Goal: Task Accomplishment & Management: Use online tool/utility

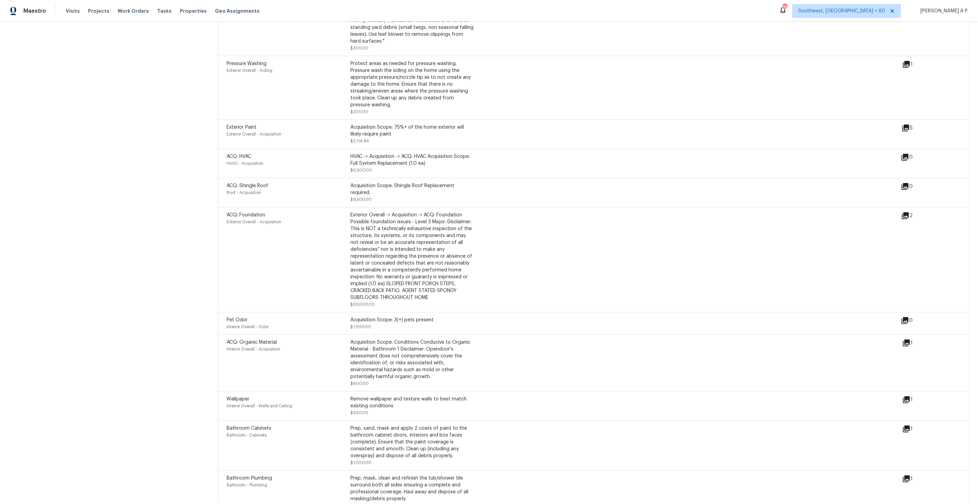
scroll to position [1069, 0]
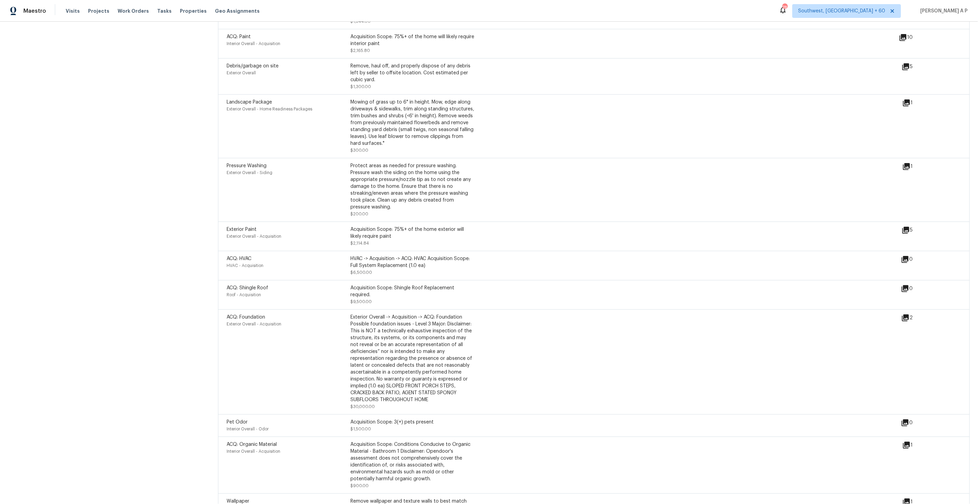
click at [909, 322] on icon at bounding box center [905, 318] width 8 height 8
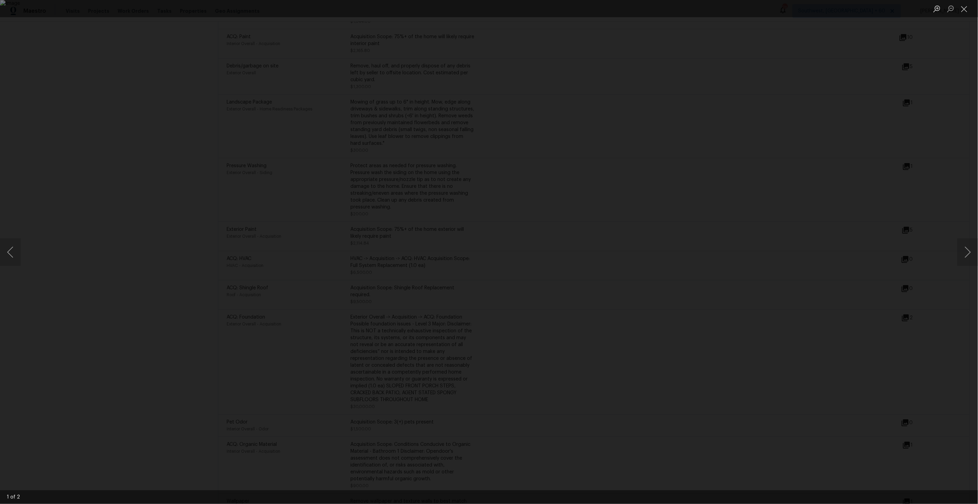
click at [681, 267] on div "Lightbox" at bounding box center [489, 252] width 978 height 504
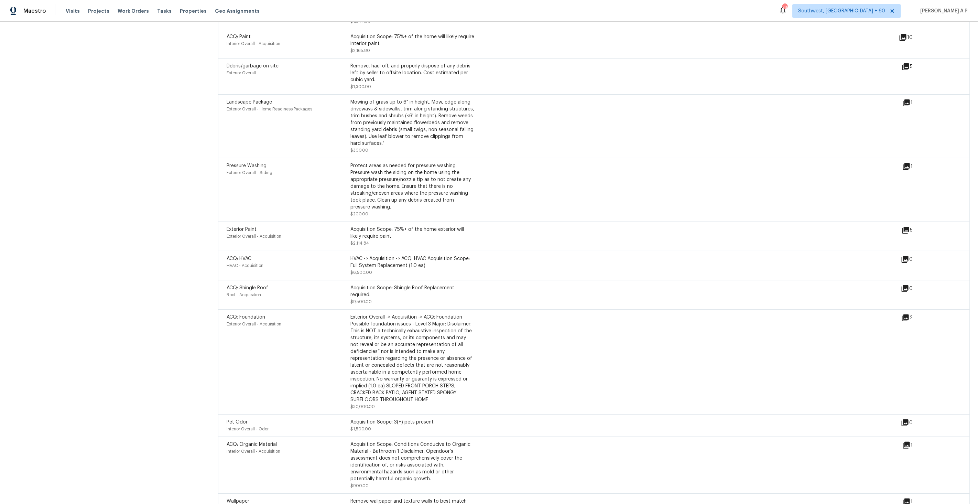
click at [911, 322] on div "2" at bounding box center [917, 318] width 33 height 8
click at [906, 321] on icon at bounding box center [905, 317] width 7 height 7
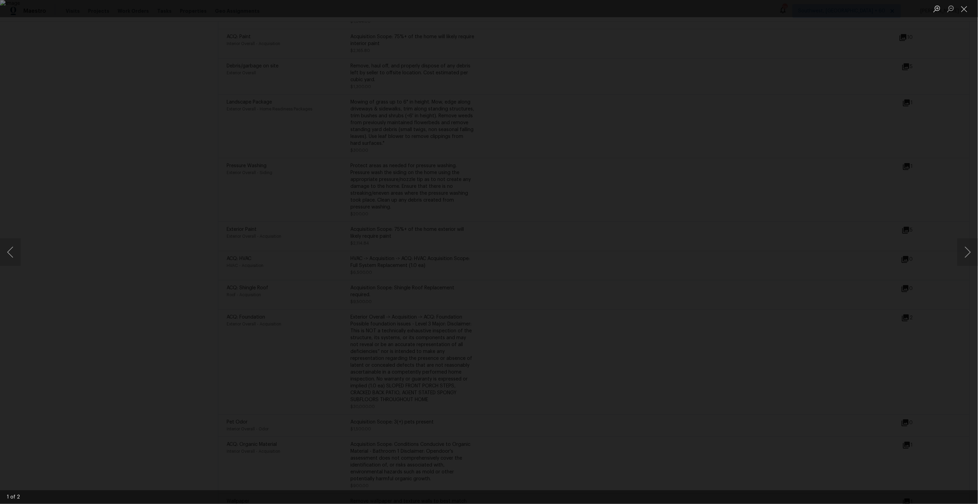
click at [886, 273] on div "Lightbox" at bounding box center [489, 252] width 978 height 504
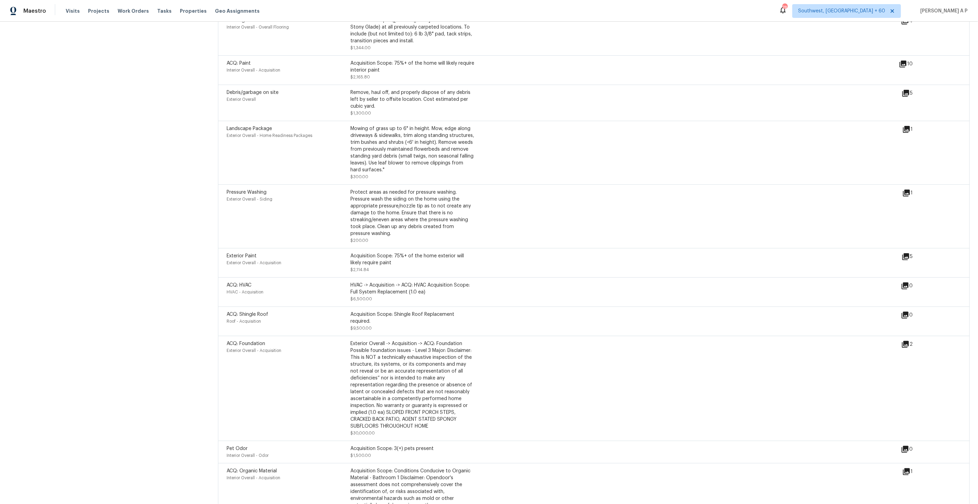
scroll to position [1042, 0]
click at [909, 319] on icon at bounding box center [905, 316] width 7 height 7
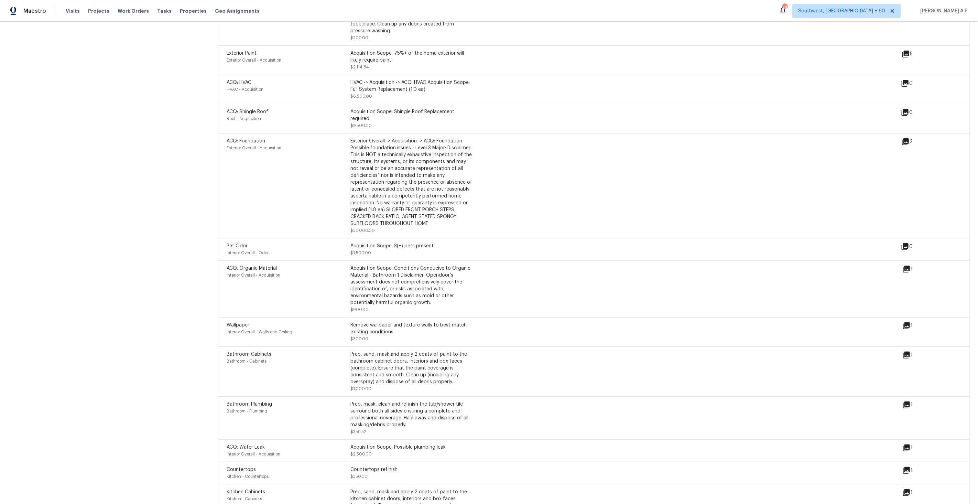
scroll to position [1291, 0]
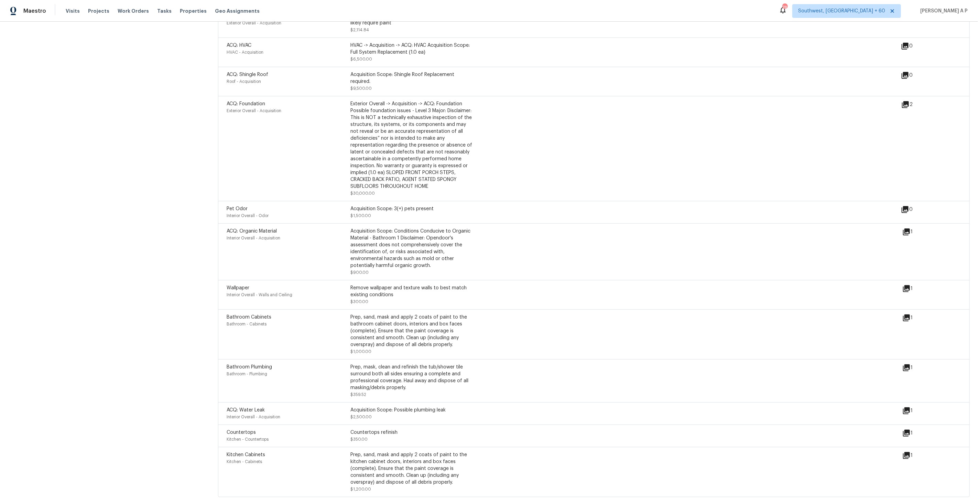
click at [905, 315] on icon at bounding box center [906, 317] width 7 height 7
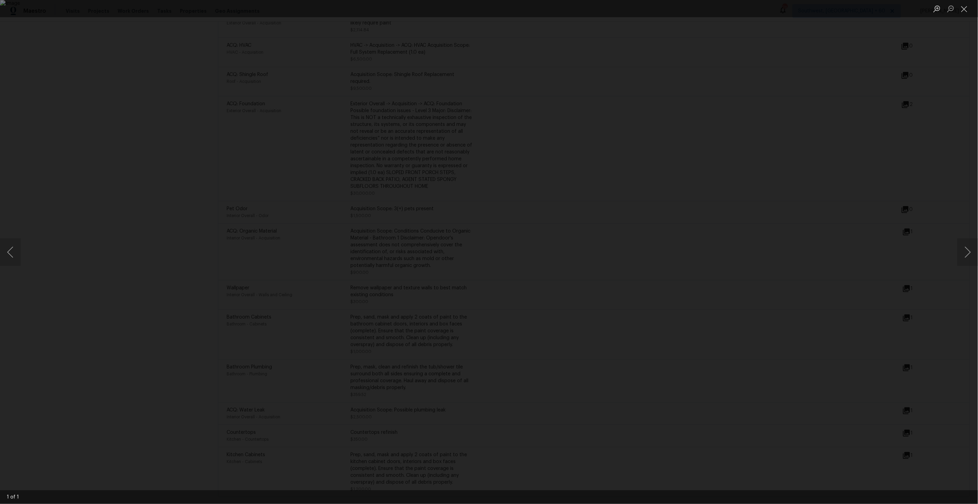
click at [784, 360] on div "Lightbox" at bounding box center [489, 252] width 978 height 504
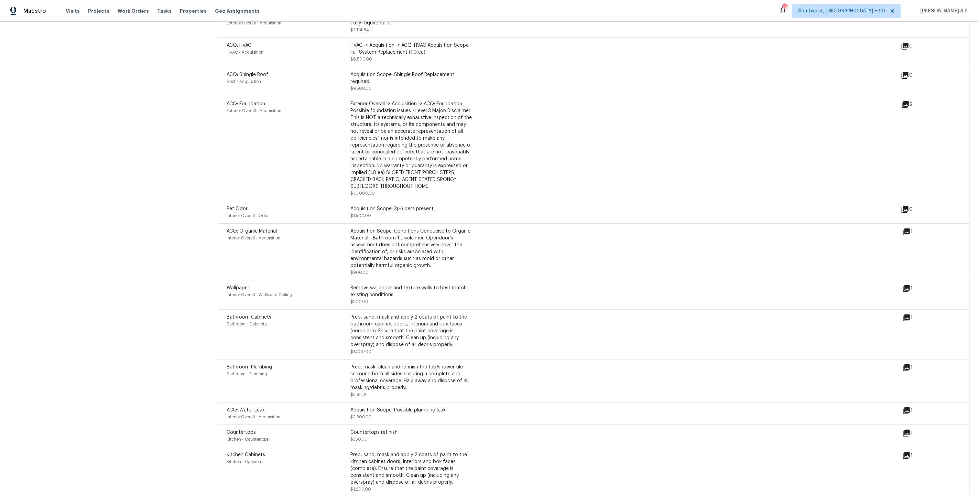
click at [910, 407] on icon at bounding box center [906, 410] width 8 height 8
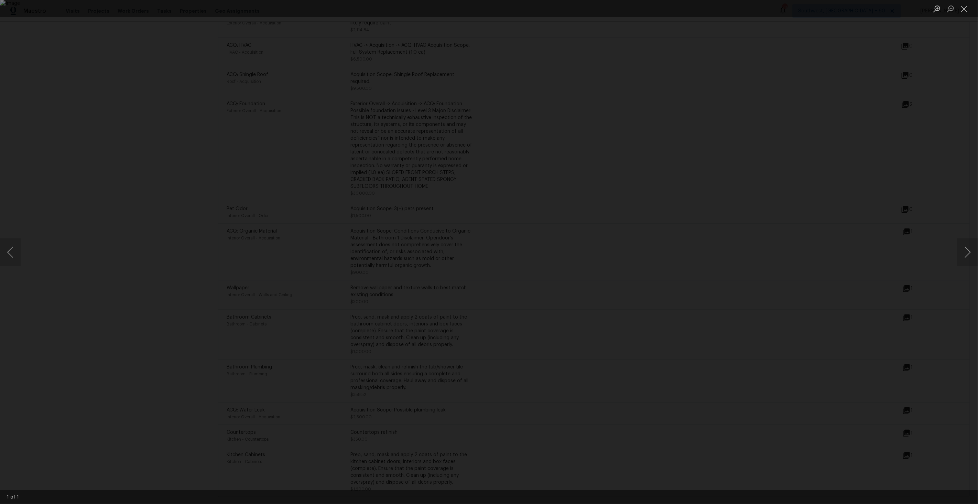
click at [840, 326] on div "Lightbox" at bounding box center [489, 252] width 978 height 504
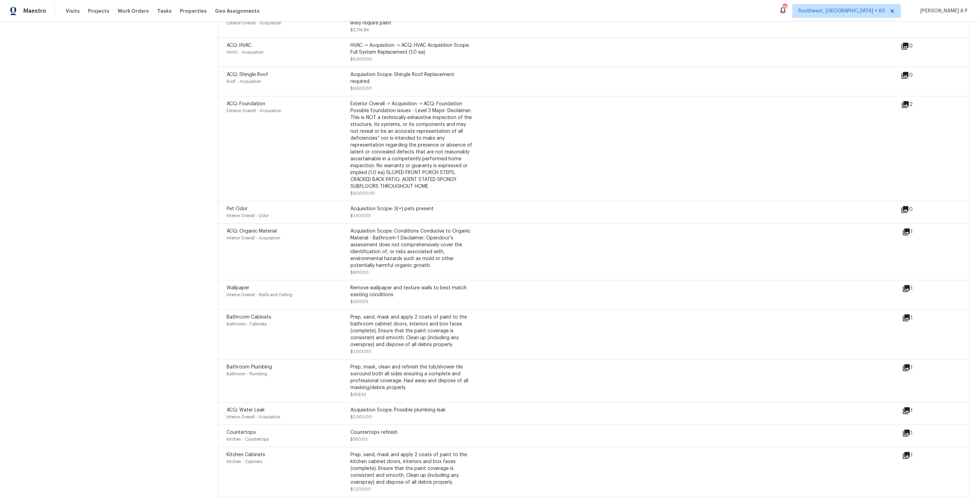
click at [908, 229] on icon at bounding box center [906, 232] width 8 height 8
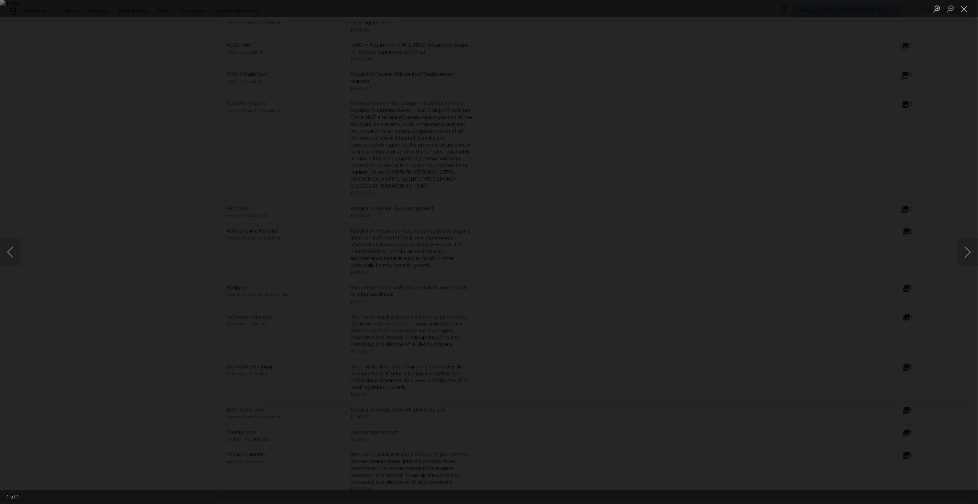
click at [841, 247] on div "Lightbox" at bounding box center [489, 252] width 978 height 504
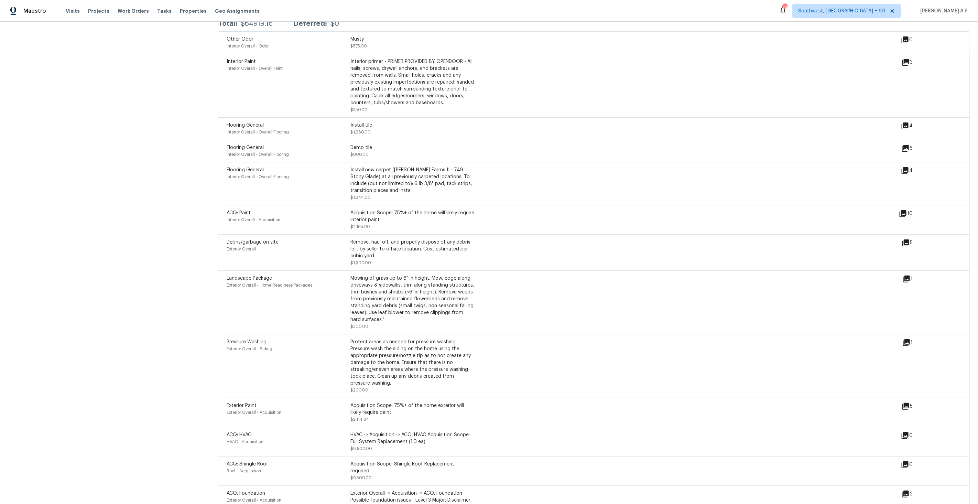
scroll to position [886, 0]
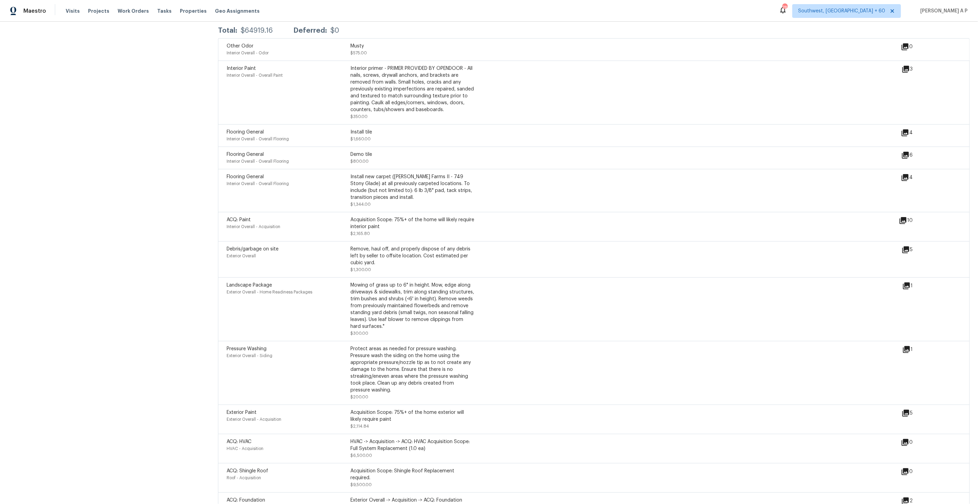
click at [907, 254] on icon at bounding box center [906, 250] width 8 height 8
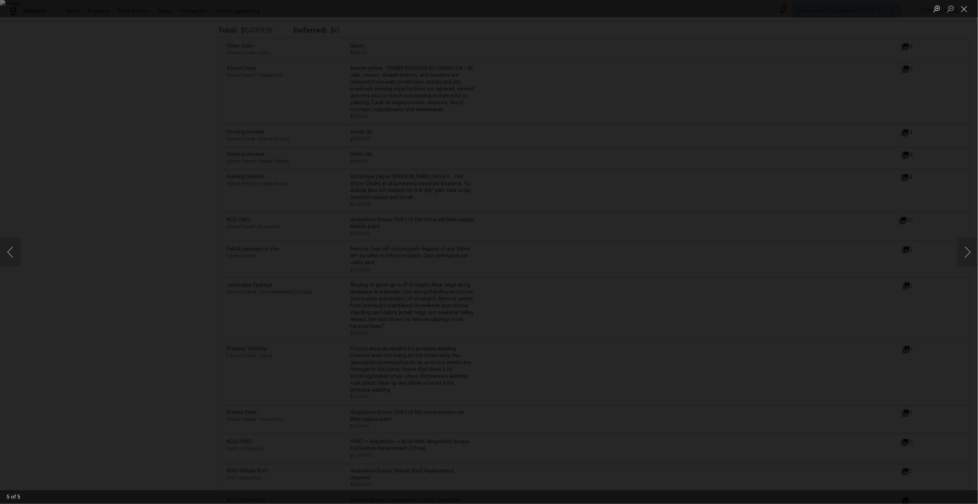
click at [910, 279] on div "Lightbox" at bounding box center [489, 252] width 978 height 504
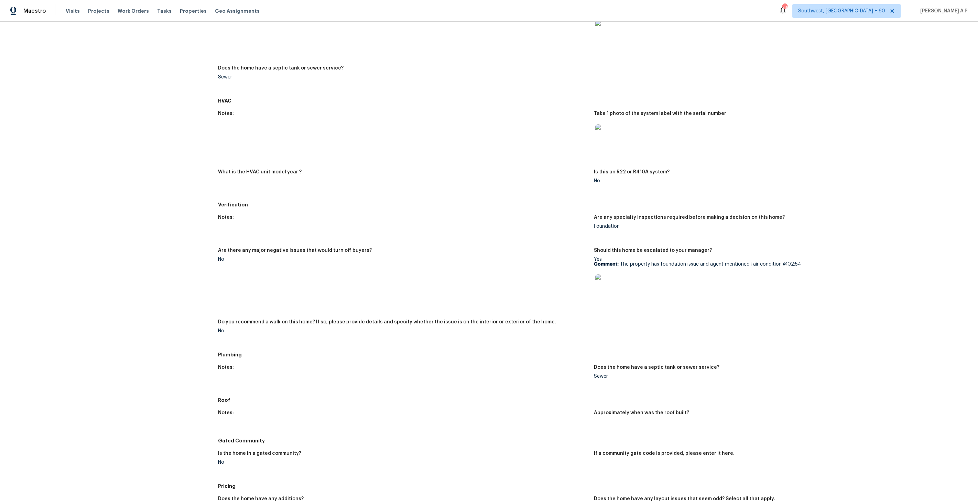
scroll to position [337, 0]
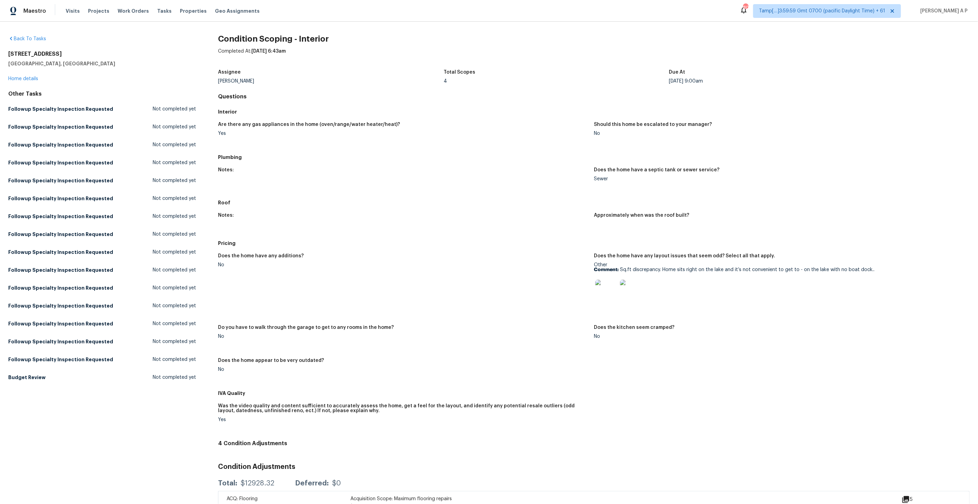
scroll to position [91, 0]
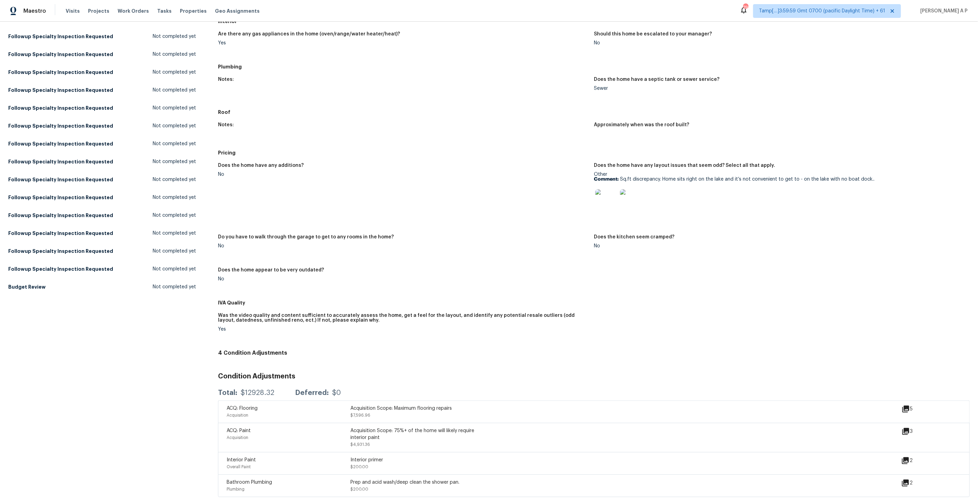
click at [761, 109] on h5 "Roof" at bounding box center [594, 112] width 752 height 7
click at [907, 479] on icon at bounding box center [905, 483] width 8 height 8
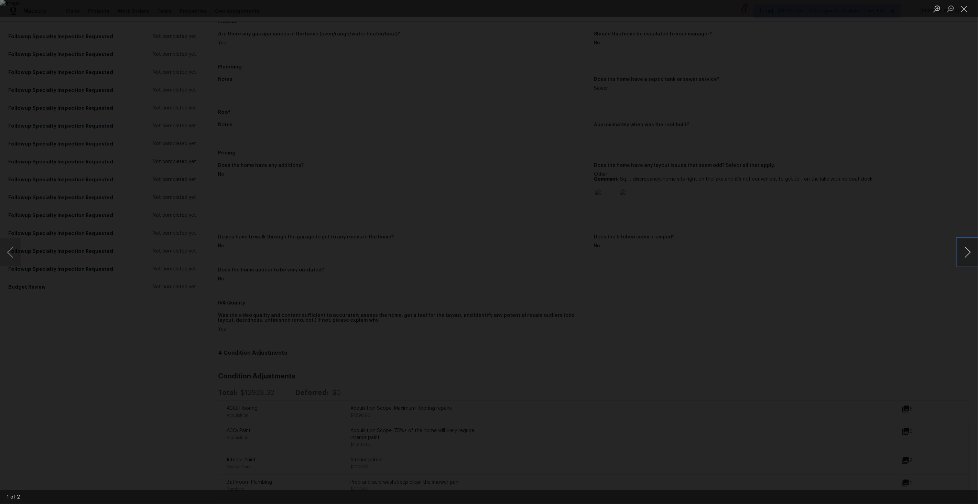
click at [962, 243] on button "Next image" at bounding box center [967, 252] width 21 height 28
click at [916, 182] on div "Lightbox" at bounding box center [489, 252] width 978 height 504
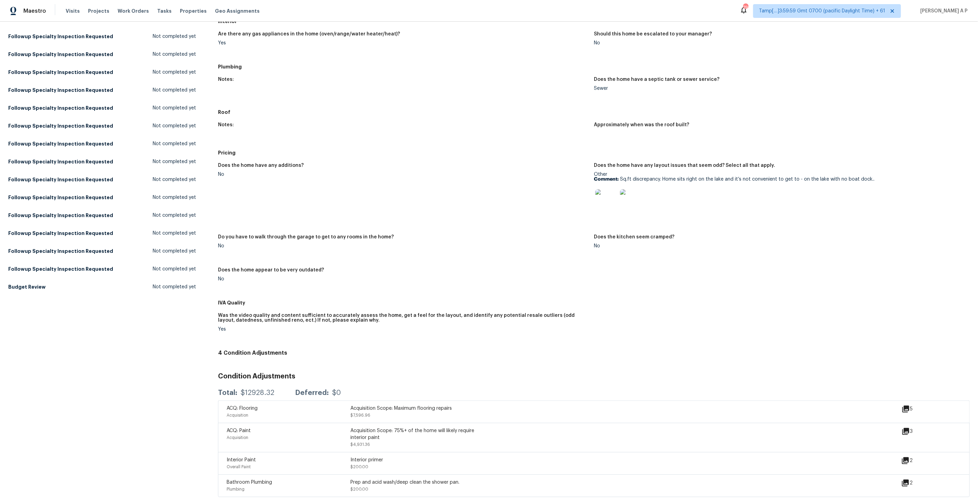
click at [907, 486] on icon at bounding box center [905, 482] width 7 height 7
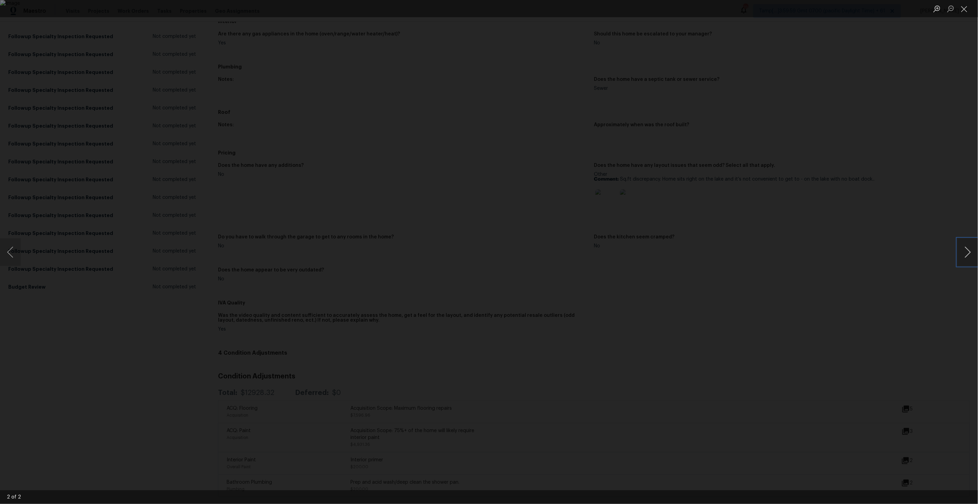
click at [968, 247] on button "Next image" at bounding box center [967, 252] width 21 height 28
click at [724, 66] on div "Lightbox" at bounding box center [489, 252] width 978 height 504
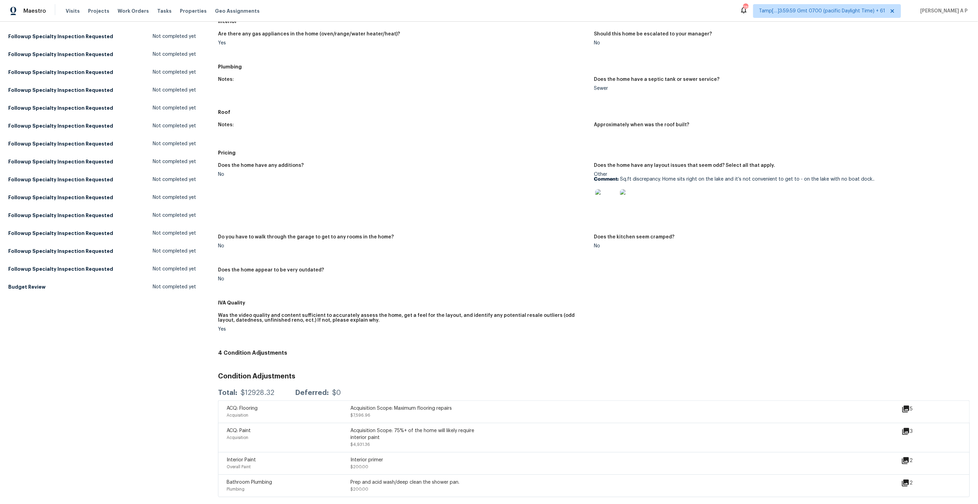
scroll to position [90, 0]
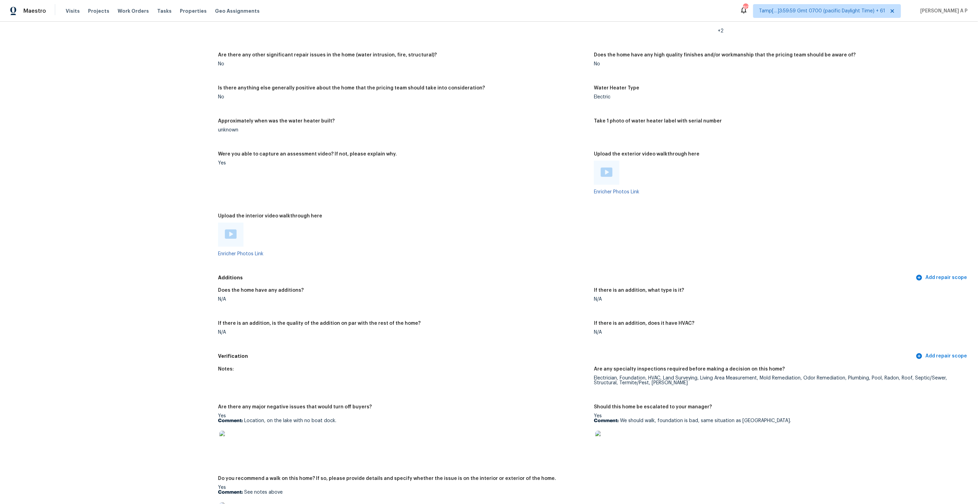
scroll to position [1077, 0]
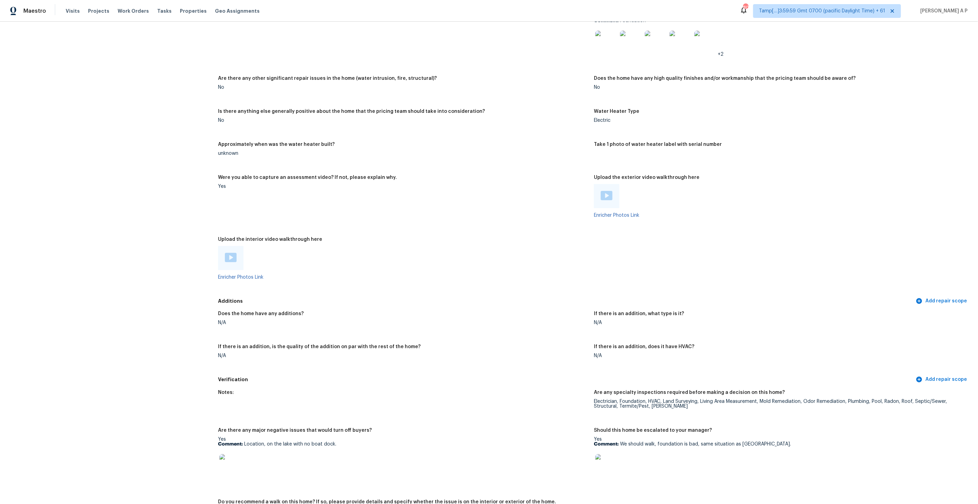
click at [235, 254] on img at bounding box center [231, 257] width 12 height 9
click at [603, 193] on img at bounding box center [607, 195] width 12 height 9
click at [790, 153] on figure "Take 1 photo of water heater label with serial number" at bounding box center [782, 154] width 376 height 25
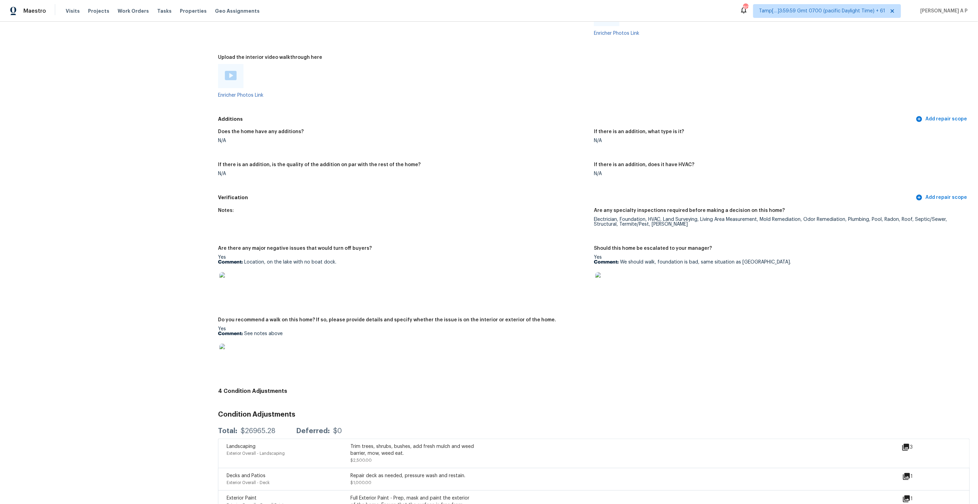
scroll to position [1405, 0]
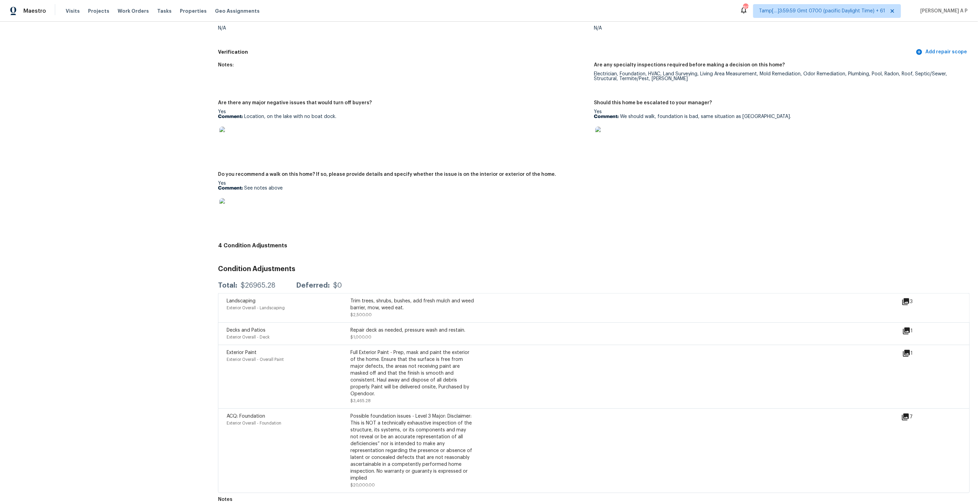
click at [906, 413] on icon at bounding box center [905, 417] width 8 height 8
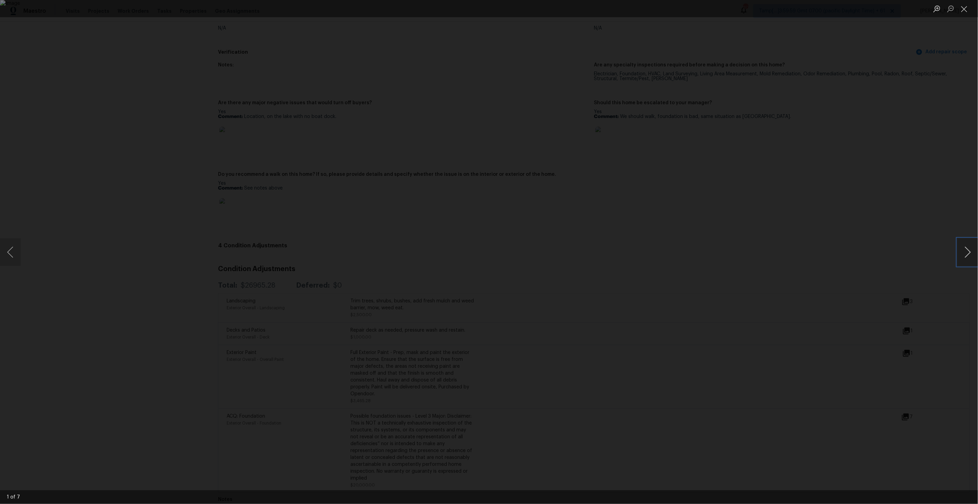
click at [963, 251] on button "Next image" at bounding box center [967, 252] width 21 height 28
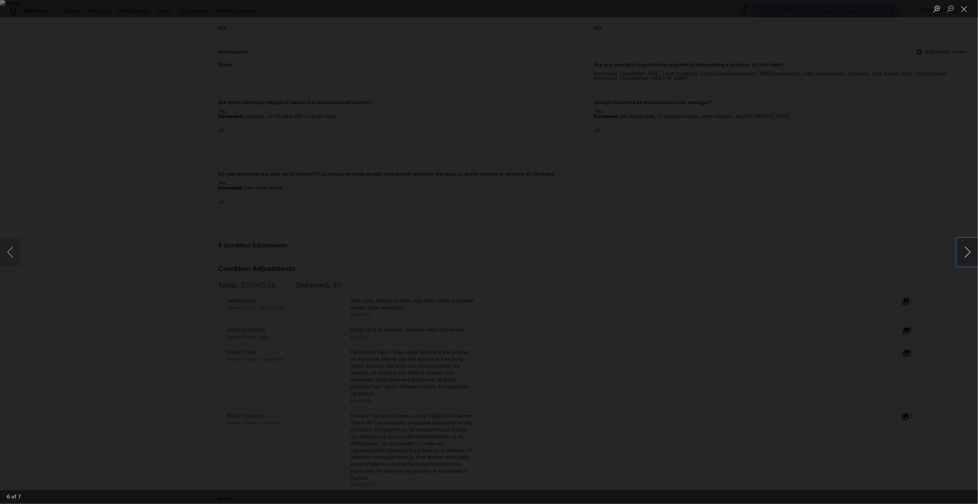
click at [963, 251] on button "Next image" at bounding box center [967, 252] width 21 height 28
click at [913, 261] on div "Lightbox" at bounding box center [489, 252] width 978 height 504
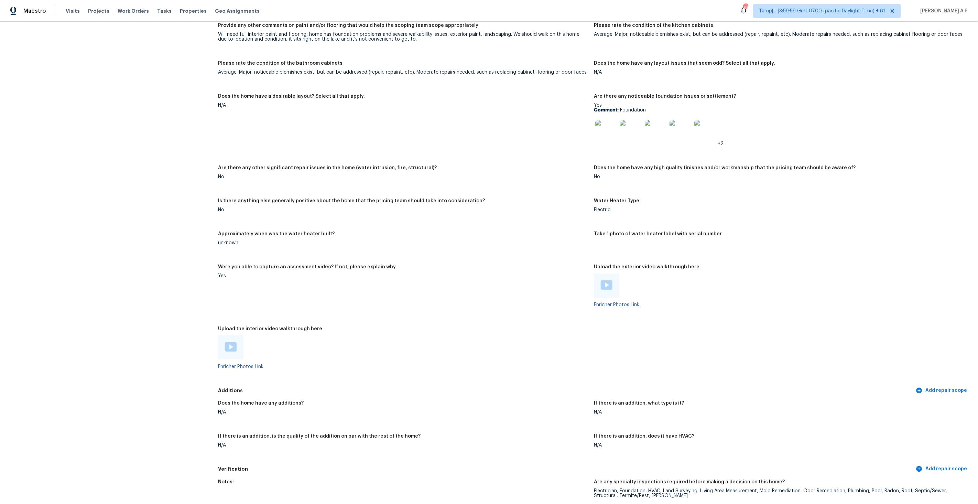
scroll to position [1036, 0]
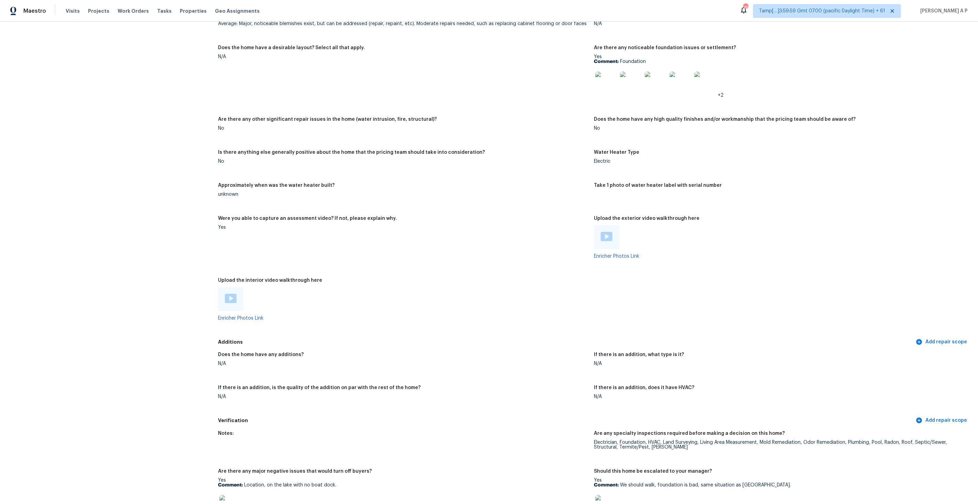
click at [231, 294] on img at bounding box center [231, 298] width 12 height 9
click at [605, 237] on div at bounding box center [606, 237] width 25 height 24
click at [607, 232] on img at bounding box center [607, 236] width 12 height 9
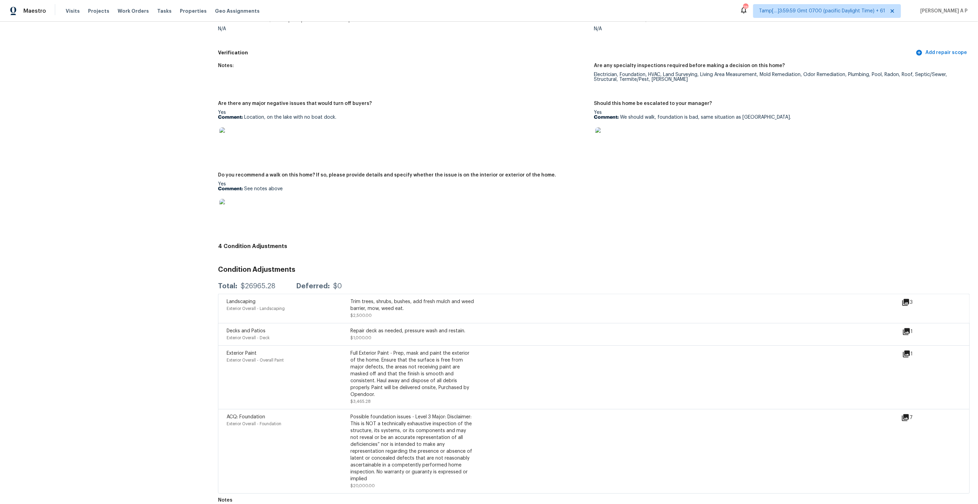
scroll to position [1404, 0]
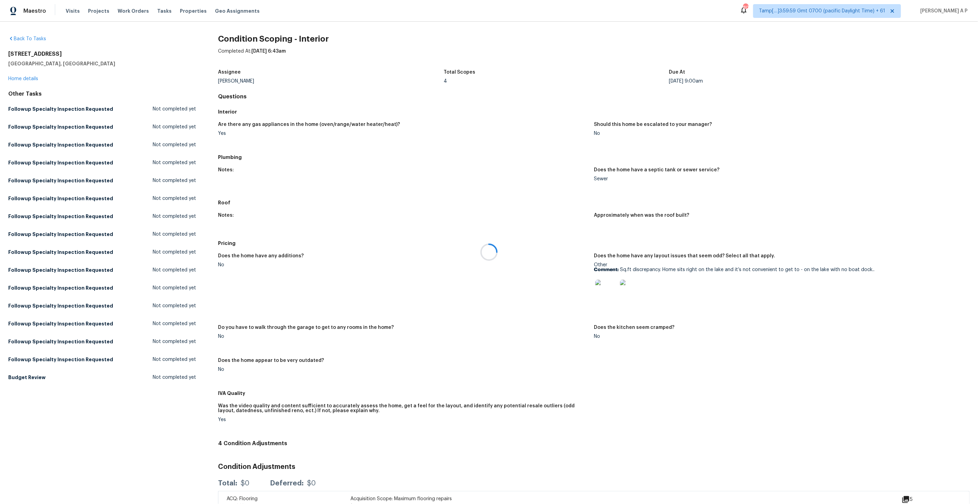
click at [33, 82] on div at bounding box center [489, 252] width 978 height 504
click at [32, 76] on link "Home details" at bounding box center [23, 78] width 30 height 5
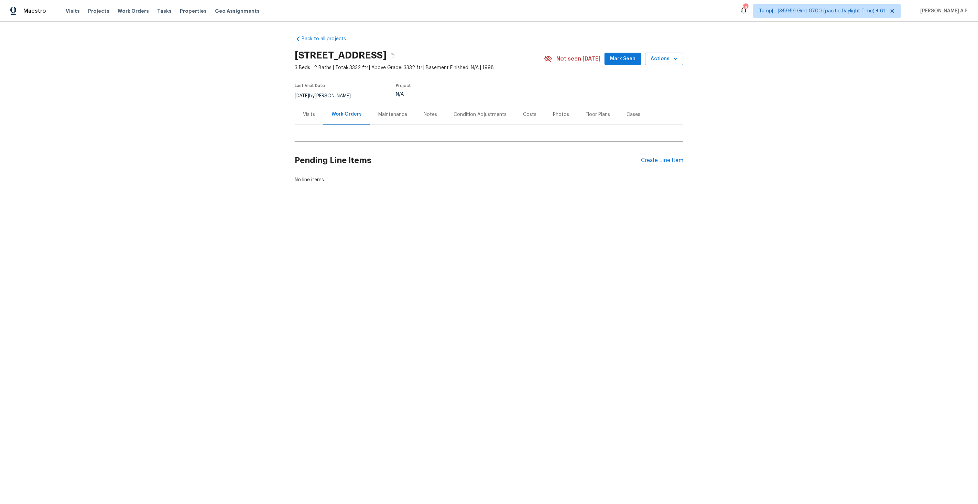
click at [317, 115] on div "Visits" at bounding box center [309, 114] width 29 height 20
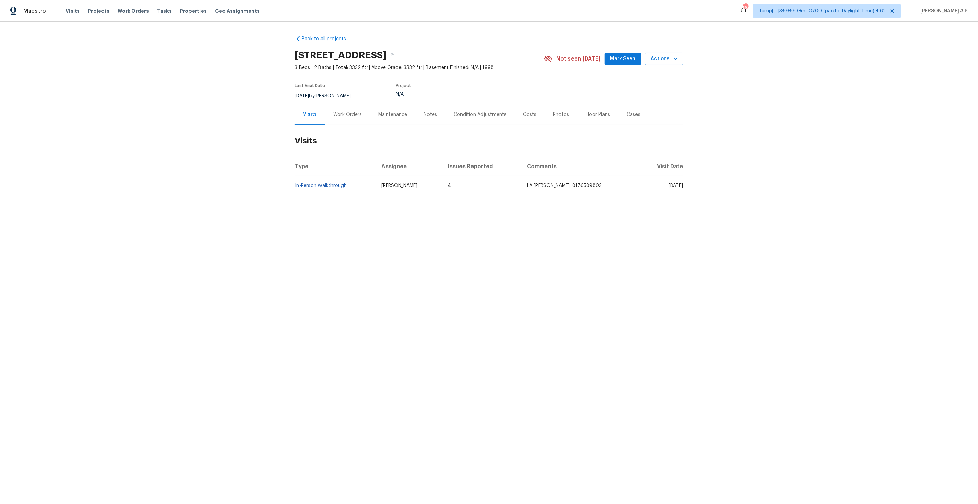
click at [471, 120] on div "Condition Adjustments" at bounding box center [479, 114] width 69 height 20
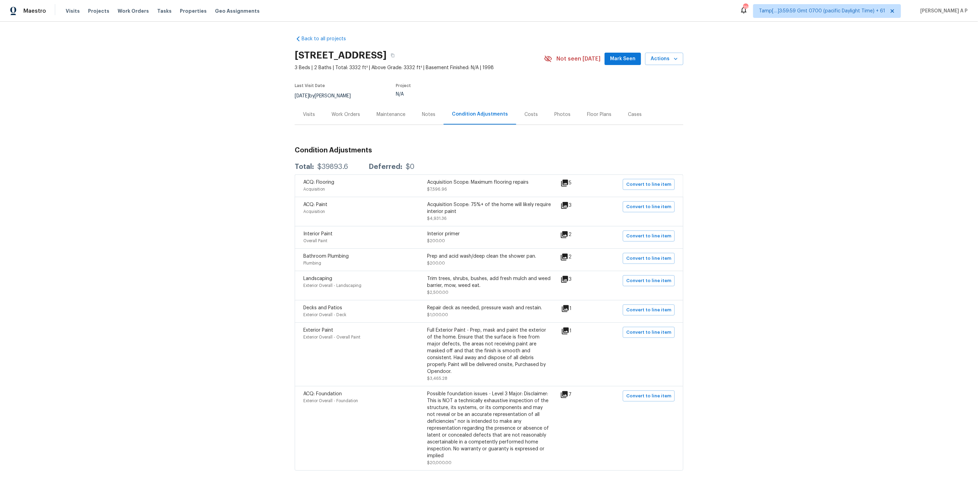
click at [361, 112] on div "Work Orders" at bounding box center [345, 114] width 45 height 20
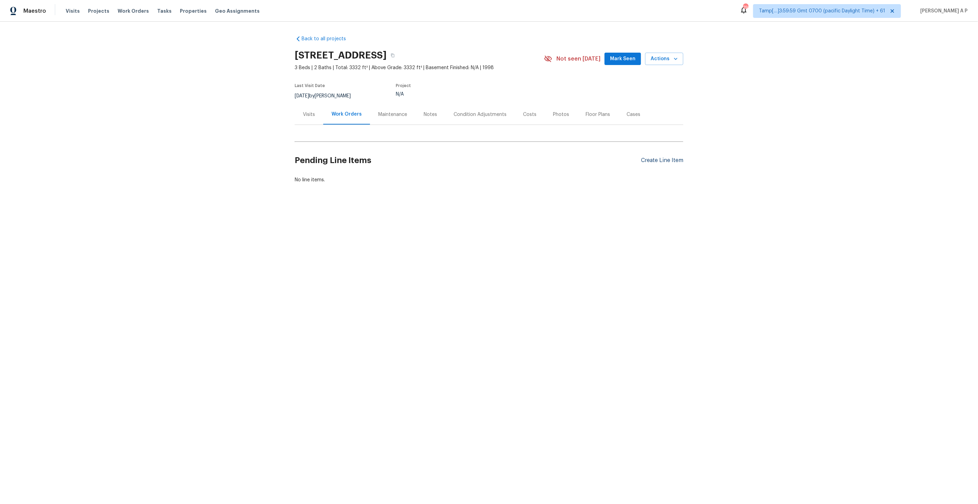
click at [674, 158] on div "Create Line Item" at bounding box center [662, 160] width 42 height 7
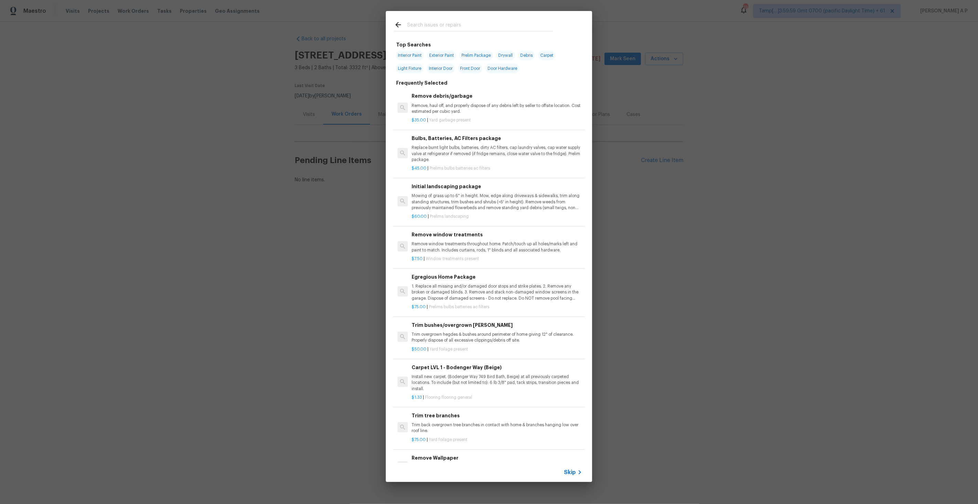
click at [573, 472] on span "Skip" at bounding box center [570, 472] width 12 height 7
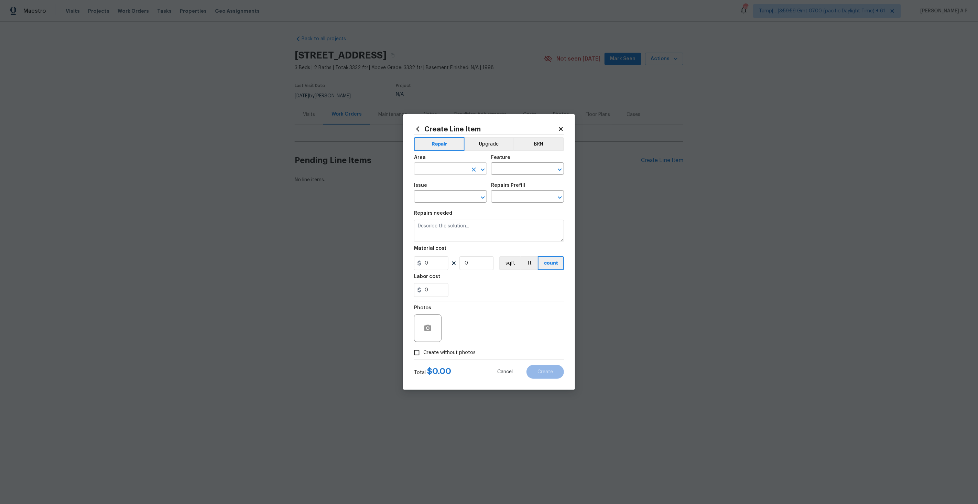
click at [461, 170] on input "text" at bounding box center [441, 169] width 54 height 11
type input "Bathroom"
click at [509, 199] on li "Shower" at bounding box center [527, 200] width 73 height 11
type input "Shower"
click at [463, 198] on input "text" at bounding box center [441, 197] width 54 height 11
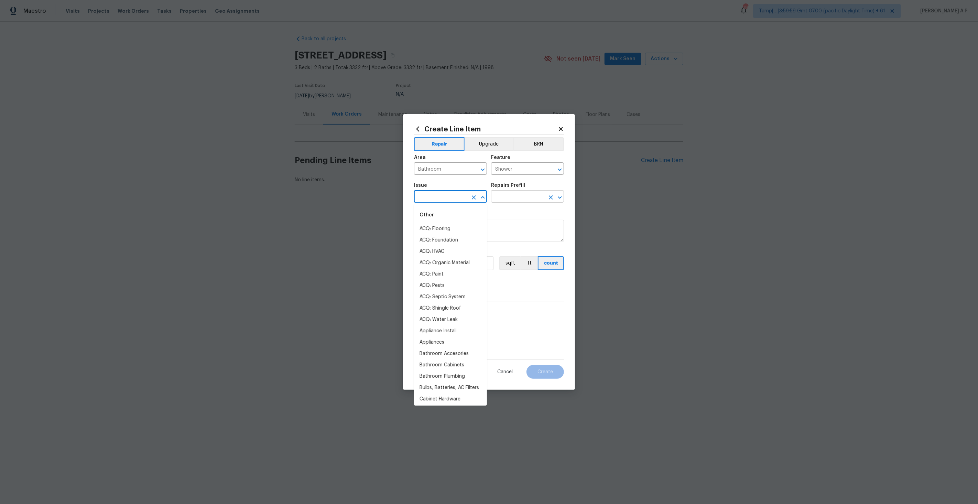
click at [514, 194] on input "text" at bounding box center [518, 197] width 54 height 11
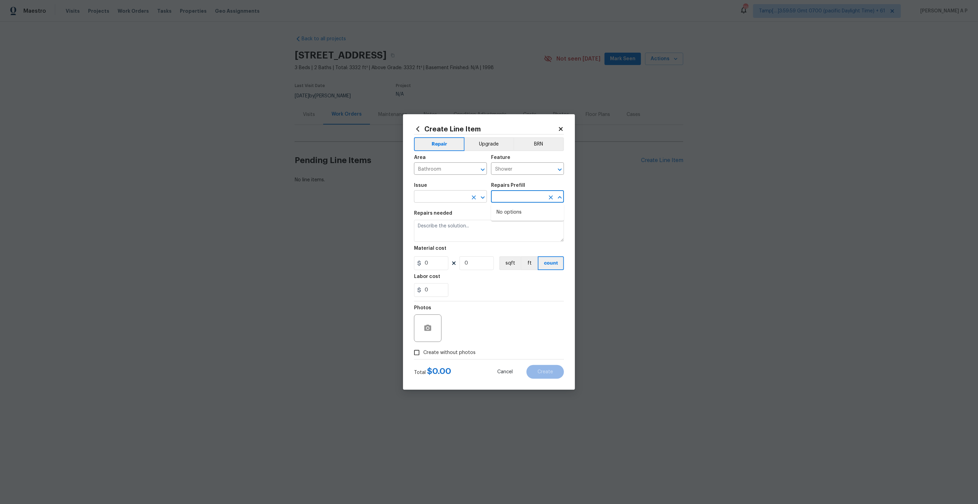
click at [440, 194] on input "text" at bounding box center [441, 197] width 54 height 11
type input "s"
click at [458, 255] on li "Bathroom Plumbing" at bounding box center [450, 251] width 73 height 11
type input "Bathroom Plumbing"
click at [539, 196] on input "text" at bounding box center [518, 197] width 54 height 11
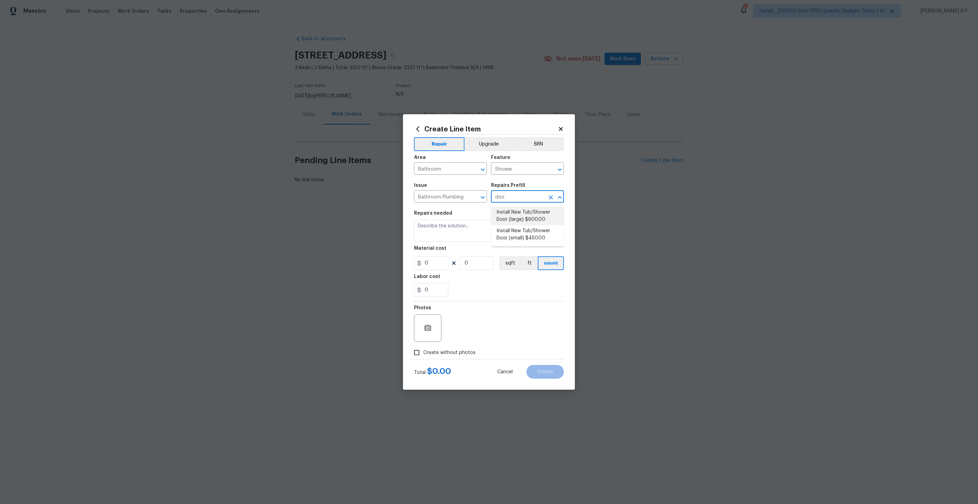
type input "doo"
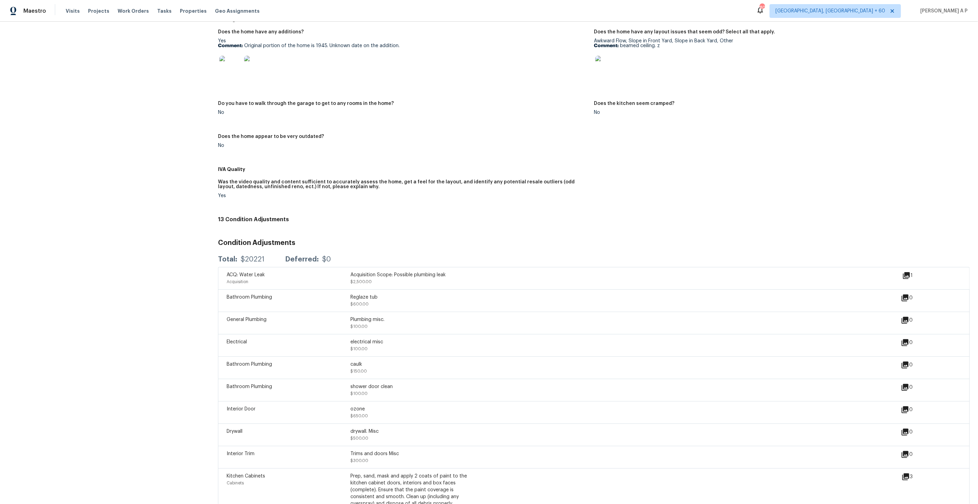
scroll to position [372, 0]
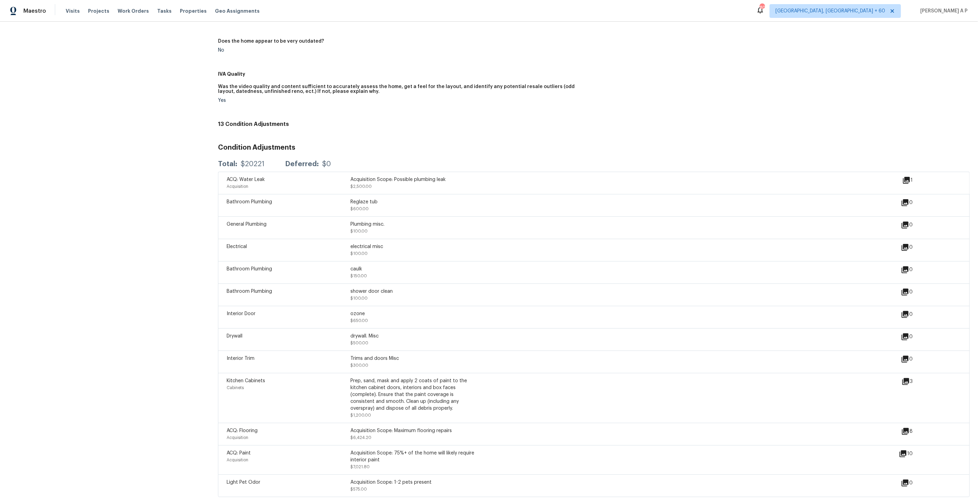
click at [396, 315] on div "ozone $650.00" at bounding box center [412, 317] width 124 height 14
click at [365, 312] on div "ozone" at bounding box center [412, 313] width 124 height 7
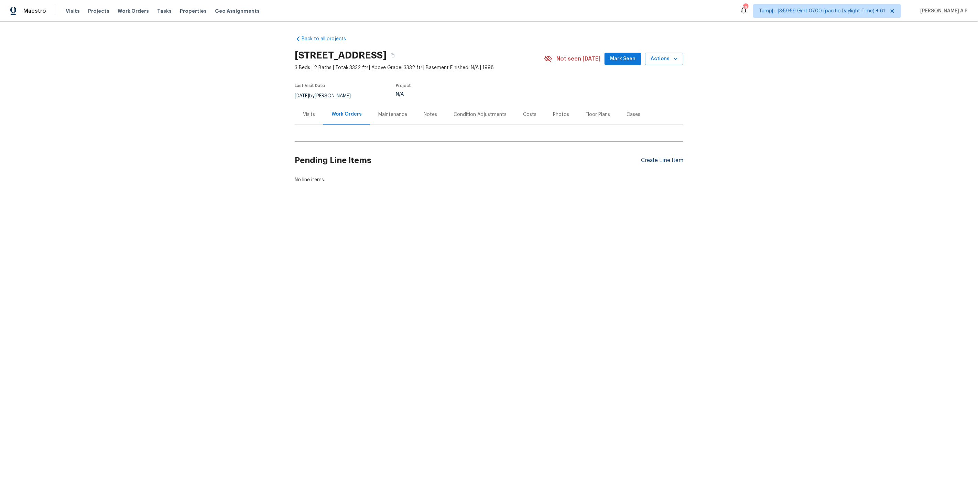
click at [655, 164] on div "Create Line Item" at bounding box center [662, 160] width 42 height 7
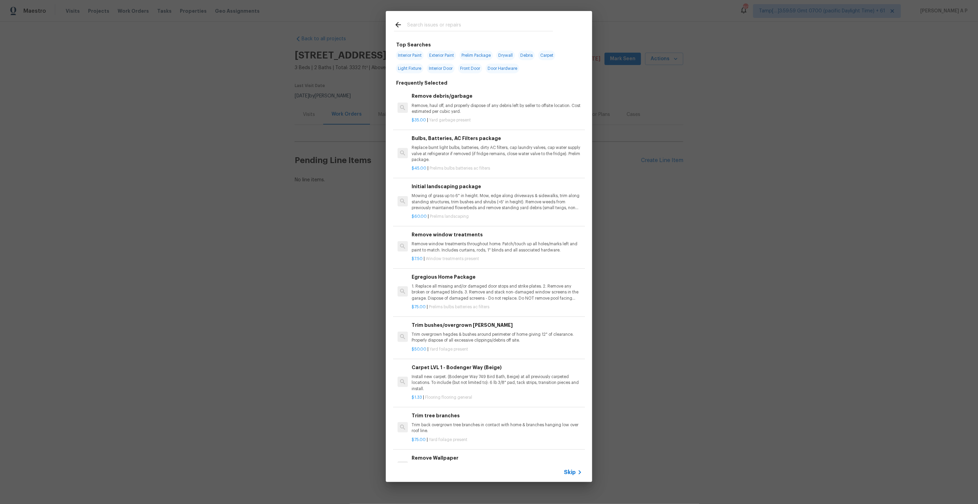
click at [573, 472] on span "Skip" at bounding box center [570, 472] width 12 height 7
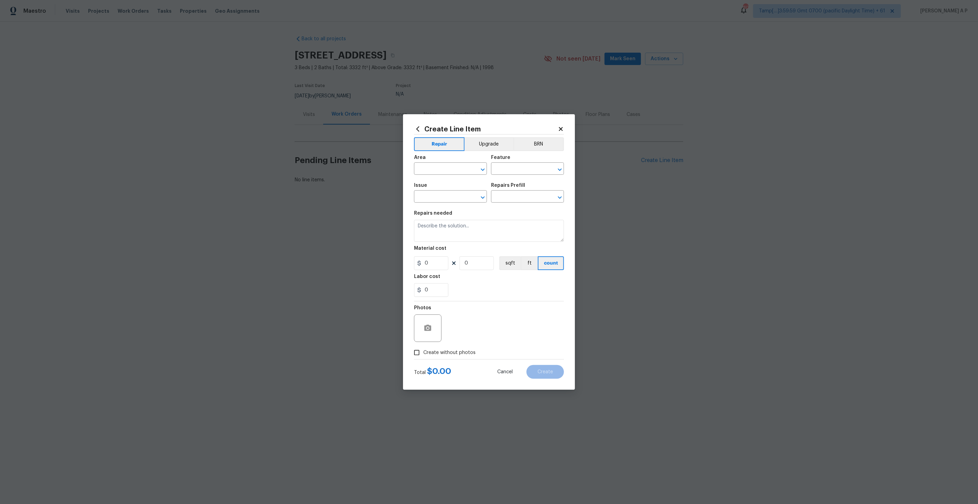
click at [561, 129] on icon at bounding box center [561, 129] width 4 height 4
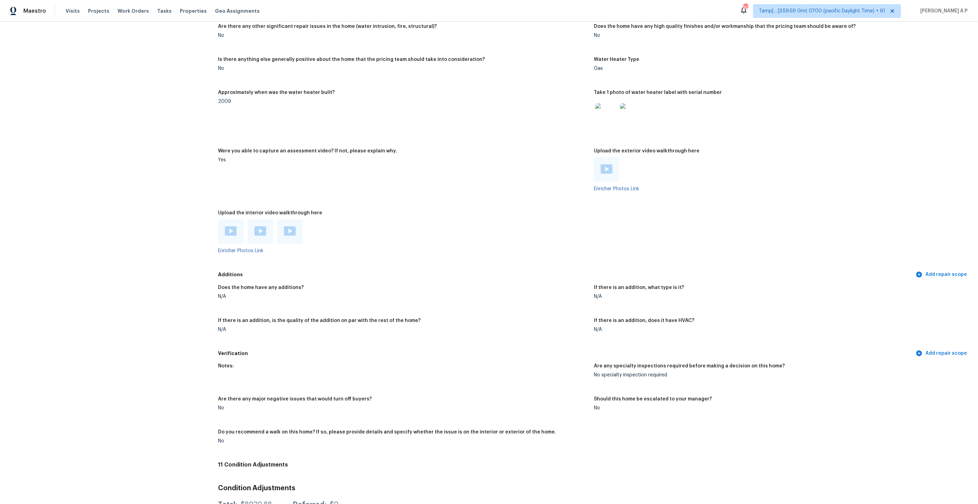
scroll to position [1280, 0]
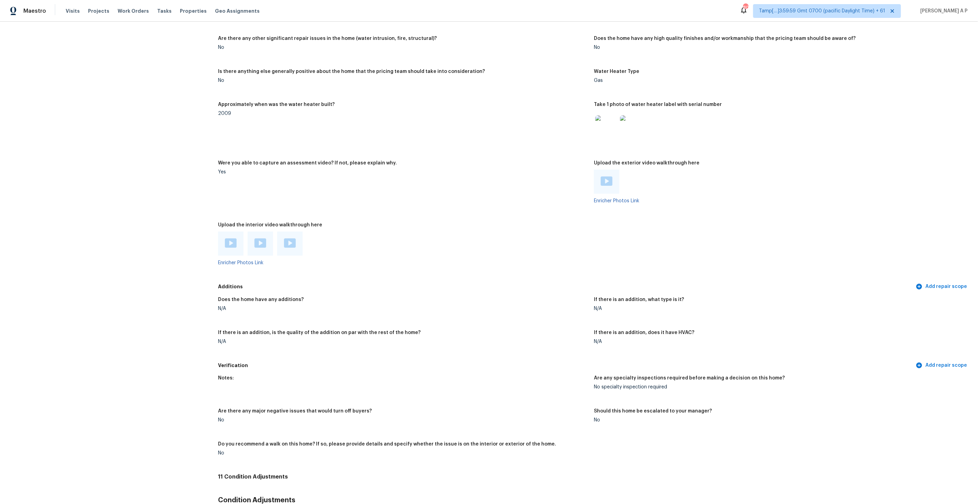
click at [232, 238] on img at bounding box center [231, 242] width 12 height 9
click at [264, 238] on img at bounding box center [260, 242] width 12 height 9
click at [287, 238] on img at bounding box center [290, 242] width 12 height 9
click at [609, 177] on img at bounding box center [607, 180] width 12 height 9
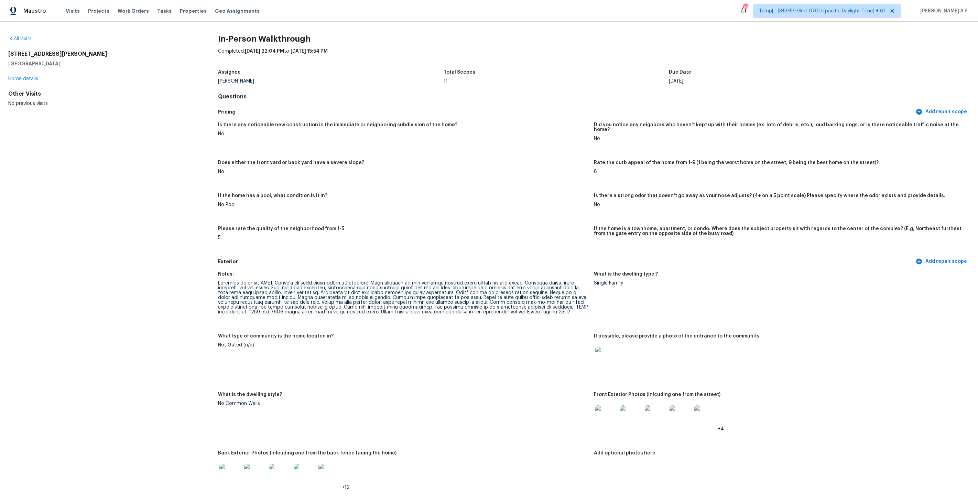
scroll to position [1907, 0]
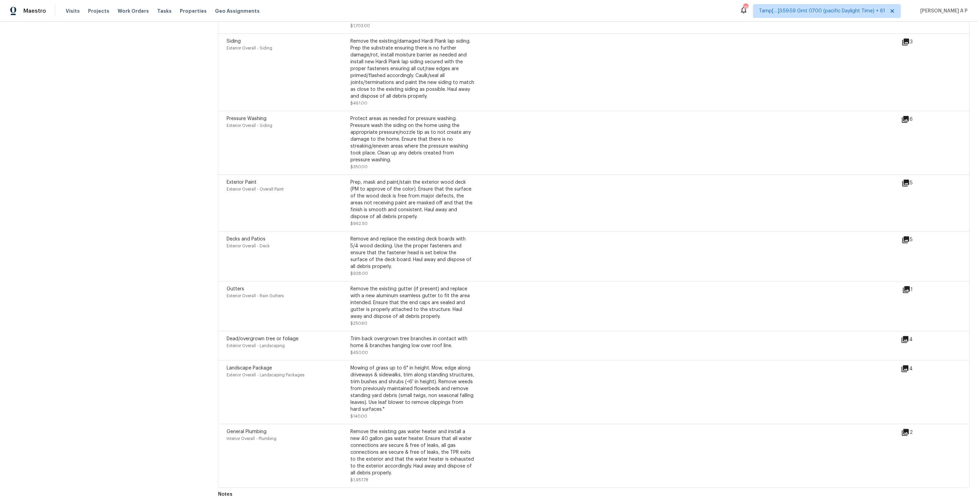
click at [906, 337] on icon at bounding box center [905, 339] width 7 height 7
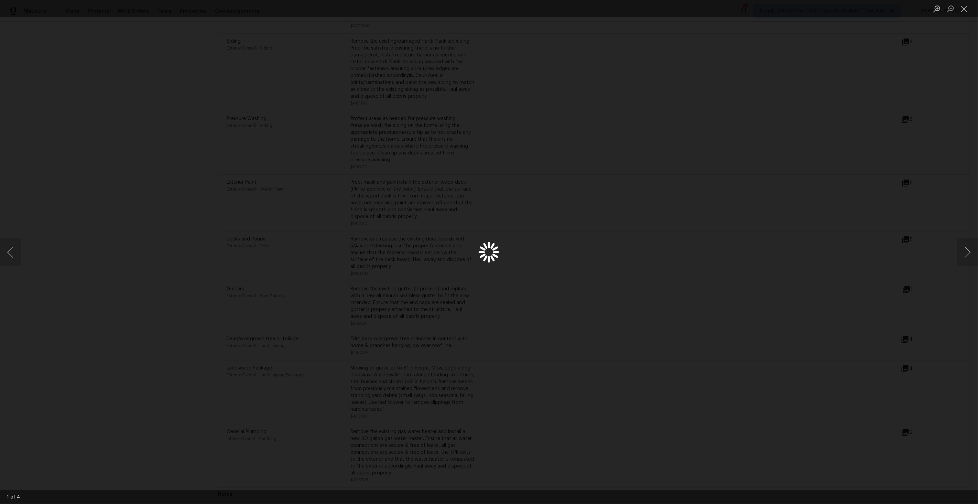
click at [867, 260] on div "Lightbox" at bounding box center [489, 252] width 978 height 504
click at [738, 357] on div "Lightbox" at bounding box center [489, 252] width 978 height 504
click at [963, 11] on button "Close lightbox" at bounding box center [964, 9] width 14 height 12
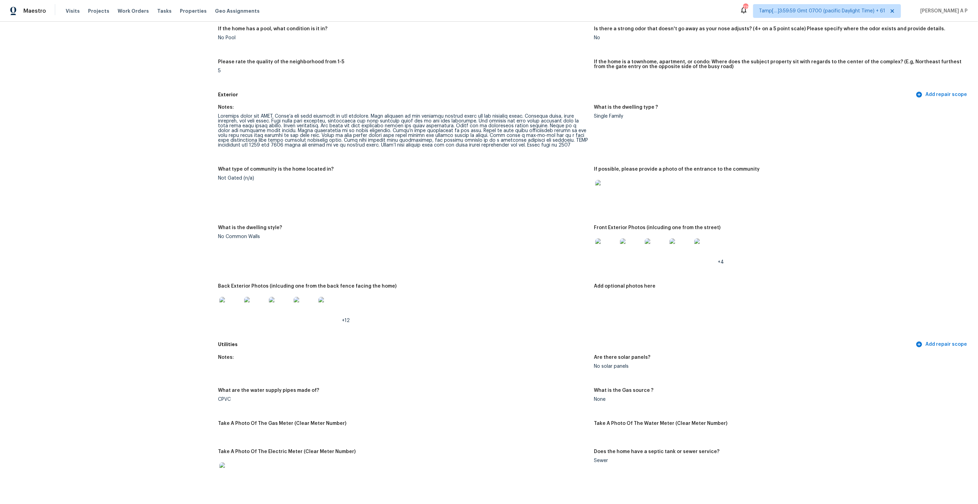
scroll to position [0, 0]
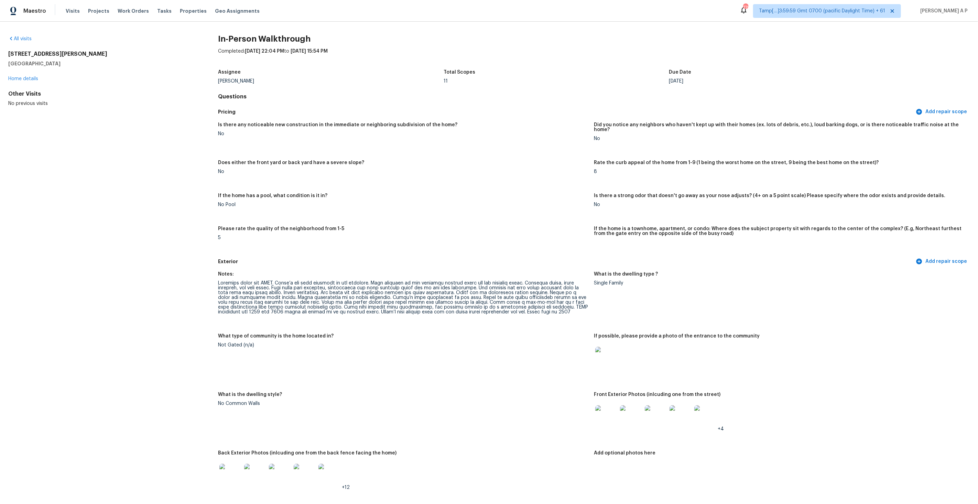
drag, startPoint x: 63, startPoint y: 63, endPoint x: 8, endPoint y: 54, distance: 55.7
click at [8, 54] on div "[STREET_ADDRESS][PERSON_NAME]" at bounding box center [102, 59] width 188 height 17
copy div "[STREET_ADDRESS][PERSON_NAME]"
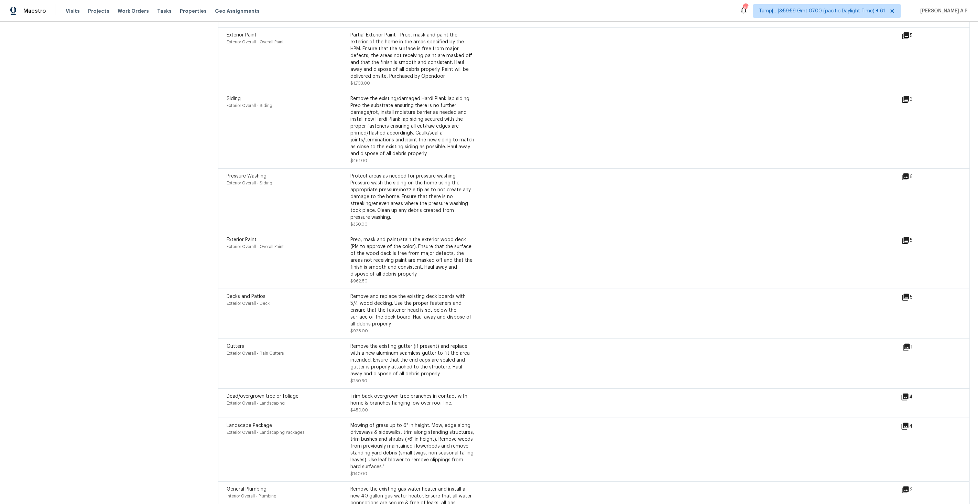
scroll to position [1855, 0]
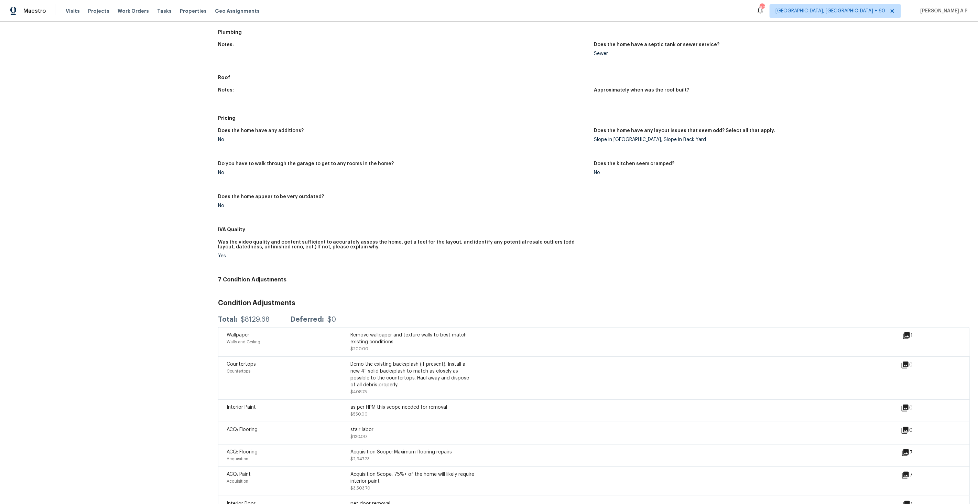
scroll to position [149, 0]
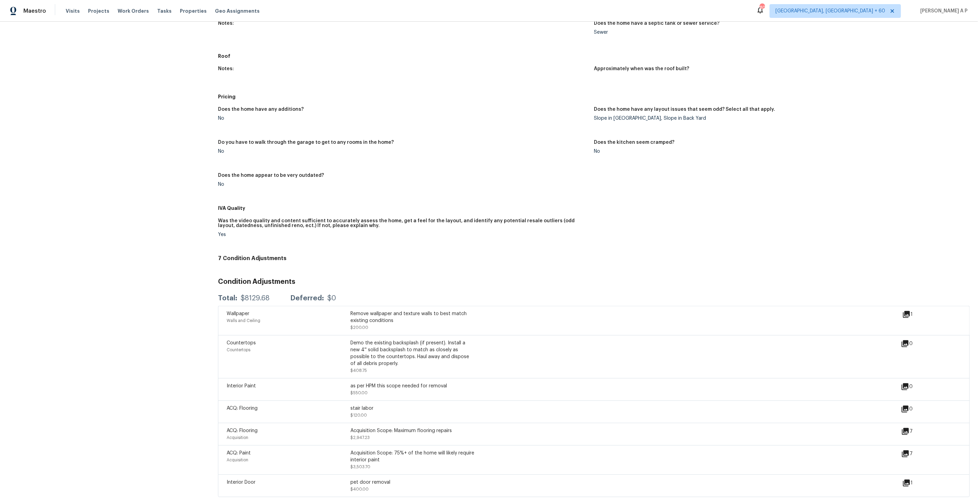
click at [471, 149] on div "No" at bounding box center [403, 151] width 370 height 5
